Goal: Task Accomplishment & Management: Use online tool/utility

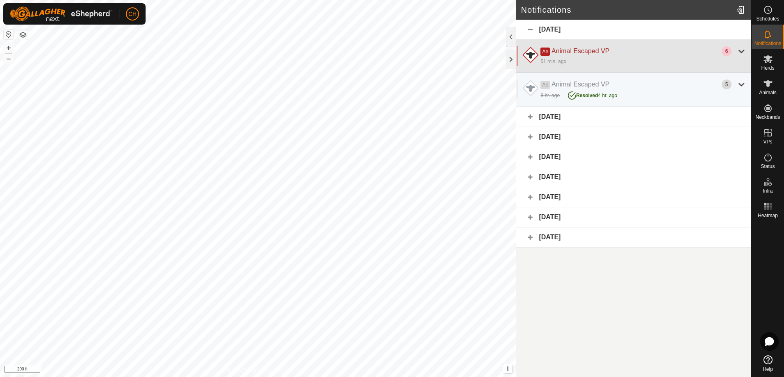
click at [682, 54] on div "Ae Animal Escaped VP" at bounding box center [630, 51] width 181 height 10
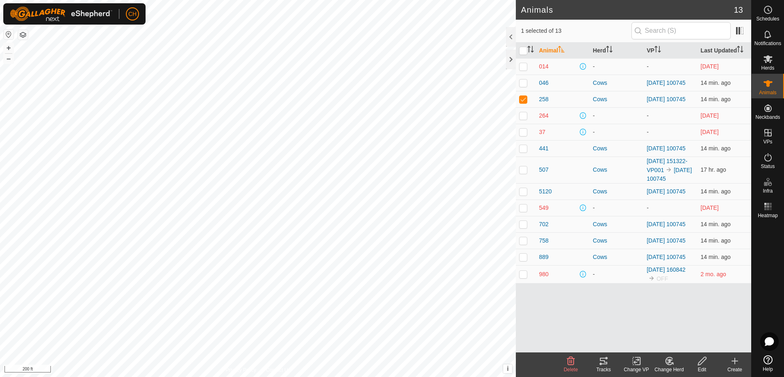
checkbox input "false"
drag, startPoint x: 773, startPoint y: 48, endPoint x: 773, endPoint y: 43, distance: 5.0
click at [773, 48] on div "Notifications" at bounding box center [767, 37] width 32 height 25
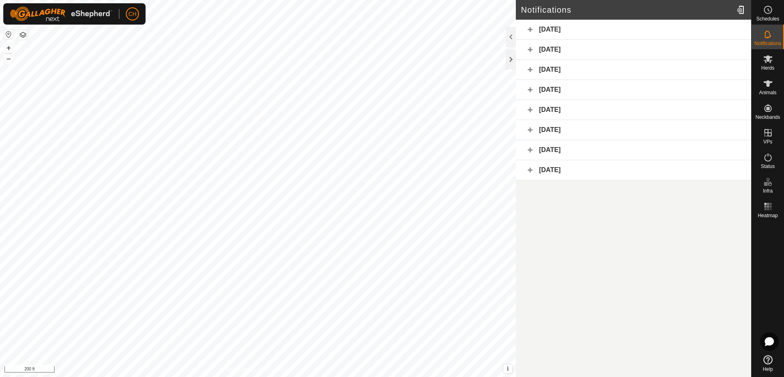
click at [590, 32] on div "[DATE]" at bounding box center [633, 30] width 235 height 20
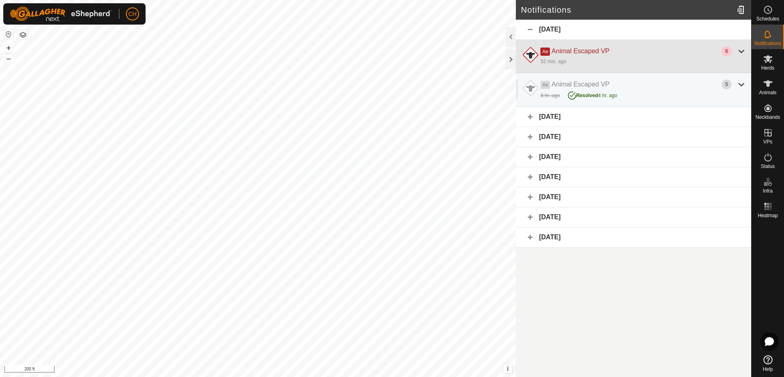
click at [665, 59] on div "52 min. ago" at bounding box center [643, 61] width 206 height 10
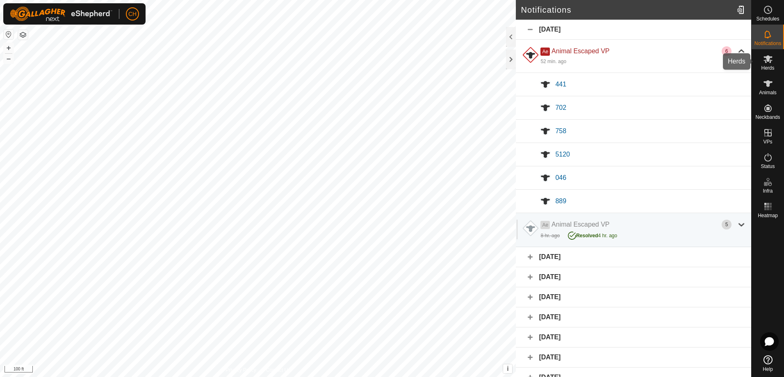
click at [766, 66] on span "Herds" at bounding box center [767, 68] width 13 height 5
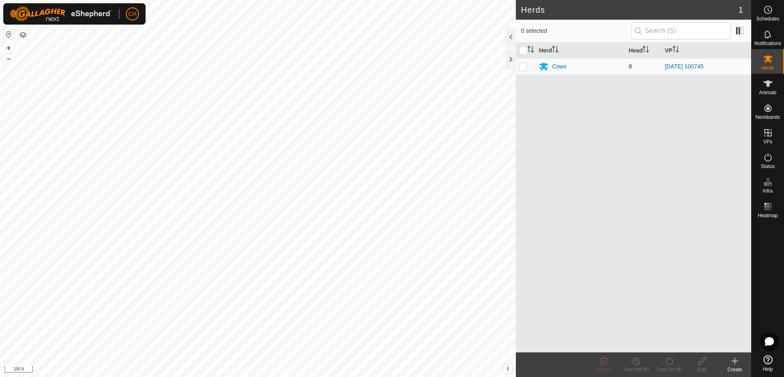
click at [524, 68] on p-checkbox at bounding box center [523, 66] width 8 height 7
checkbox input "true"
click at [521, 68] on p-checkbox at bounding box center [523, 66] width 8 height 7
checkbox input "false"
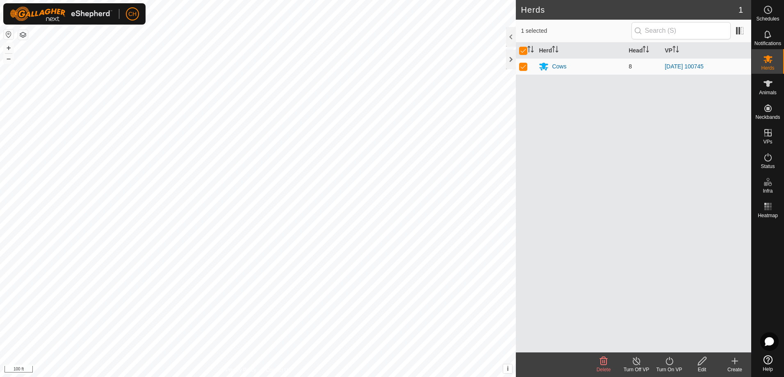
checkbox input "false"
click at [565, 69] on div "Cows" at bounding box center [559, 66] width 14 height 9
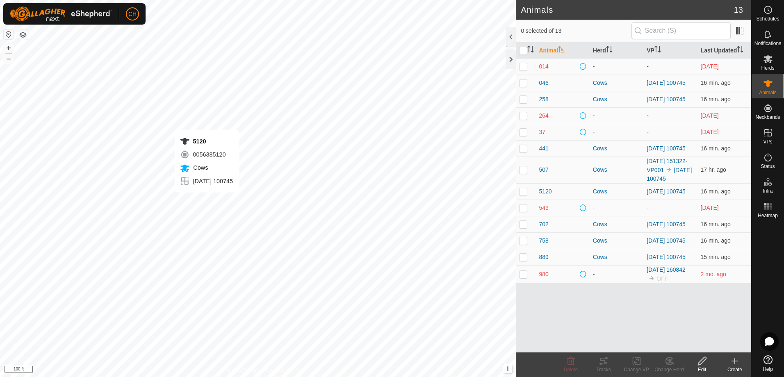
checkbox input "true"
click at [600, 364] on icon at bounding box center [600, 364] width 2 height 2
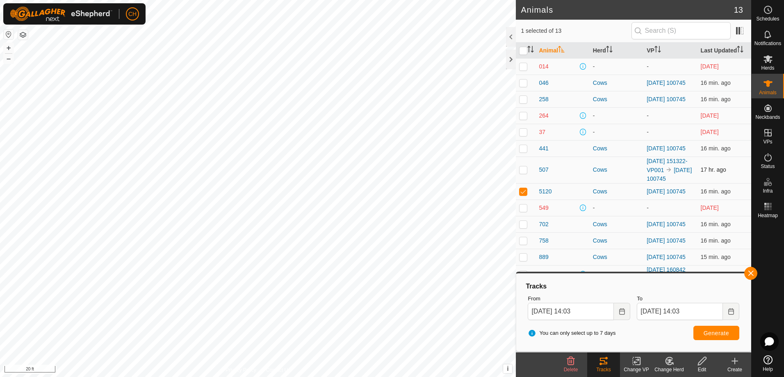
click at [523, 173] on p-checkbox at bounding box center [523, 169] width 8 height 7
click at [521, 173] on p-checkbox at bounding box center [523, 169] width 8 height 7
checkbox input "false"
click at [602, 174] on div "Cows" at bounding box center [616, 170] width 47 height 9
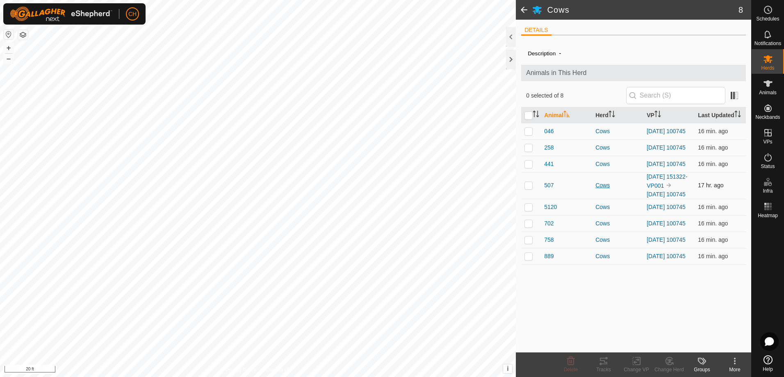
click at [598, 190] on div "Cows" at bounding box center [617, 185] width 45 height 9
click at [609, 190] on div "Cows" at bounding box center [617, 185] width 45 height 9
click at [552, 190] on span "507" at bounding box center [548, 185] width 9 height 9
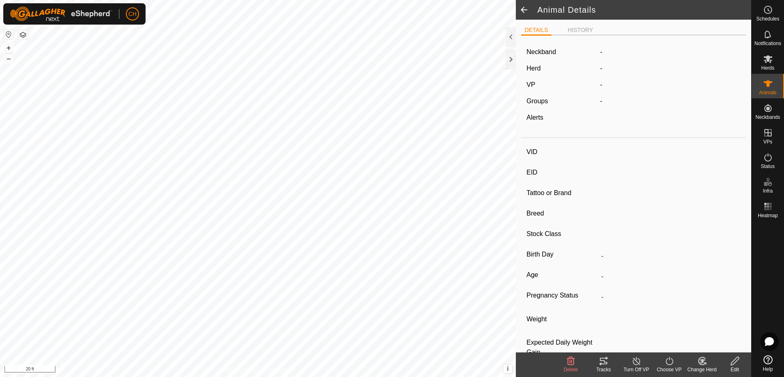
type input "507"
type input "-"
type input "[MEDICAL_DATA]"
type input "-"
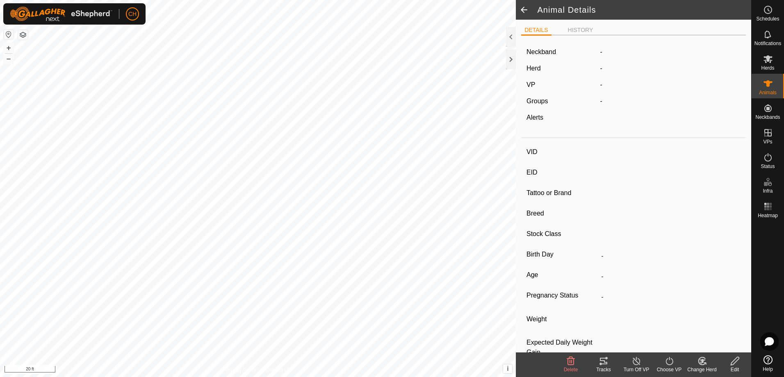
type input "0 kg"
type input "-"
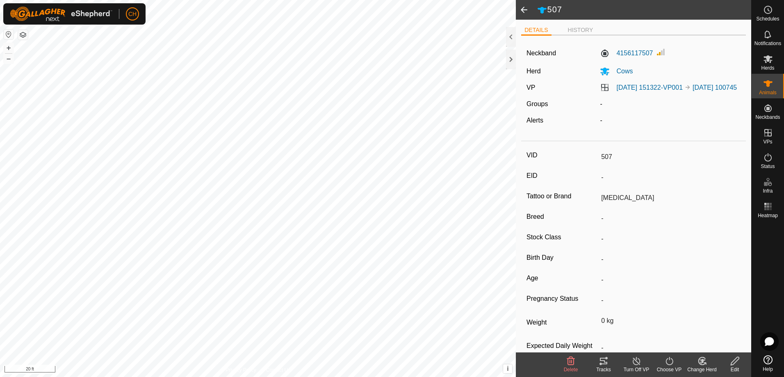
click at [600, 369] on div "Tracks" at bounding box center [603, 369] width 33 height 7
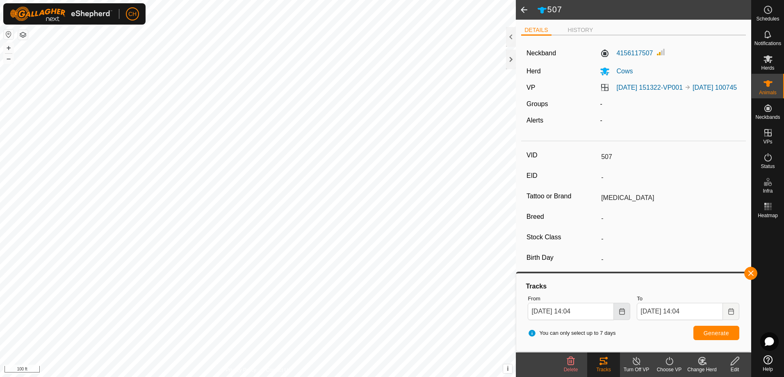
click at [624, 311] on icon "Choose Date" at bounding box center [621, 311] width 7 height 7
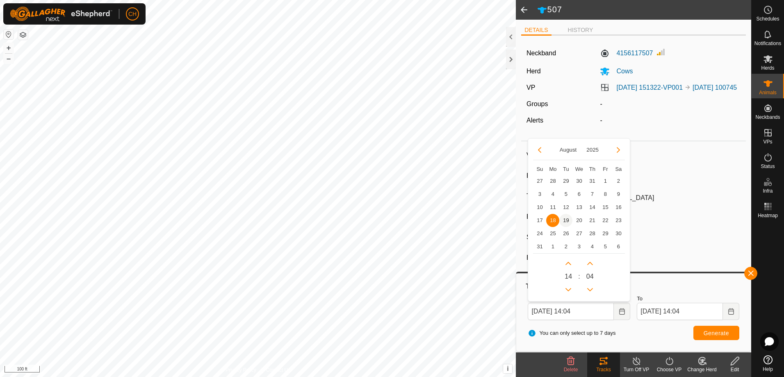
click at [565, 221] on span "19" at bounding box center [565, 220] width 13 height 13
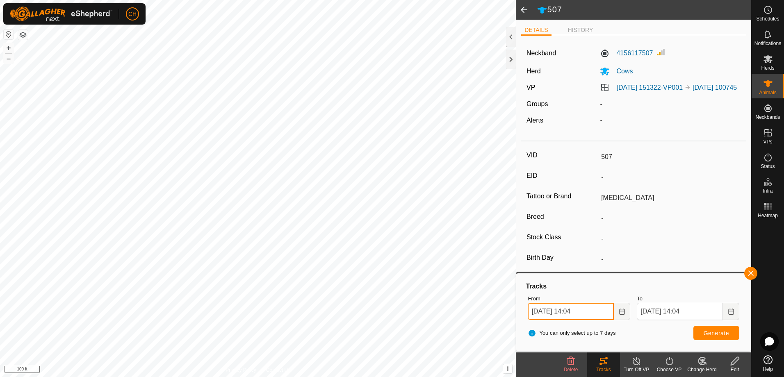
click at [579, 311] on input "[DATE] 14:04" at bounding box center [570, 311] width 86 height 17
type input "[DATE] 10:04"
click at [717, 330] on span "Generate" at bounding box center [715, 333] width 25 height 7
click at [750, 274] on button "button" at bounding box center [750, 273] width 13 height 13
